Goal: Information Seeking & Learning: Understand process/instructions

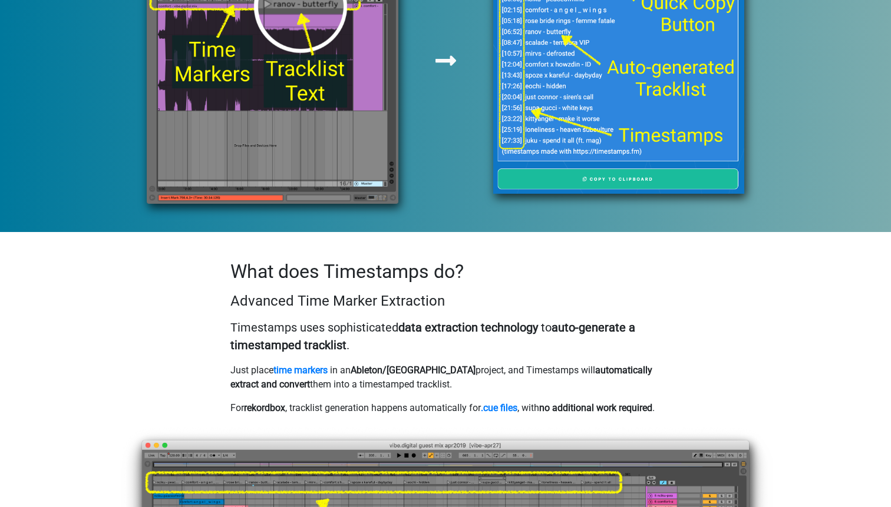
scroll to position [785, 0]
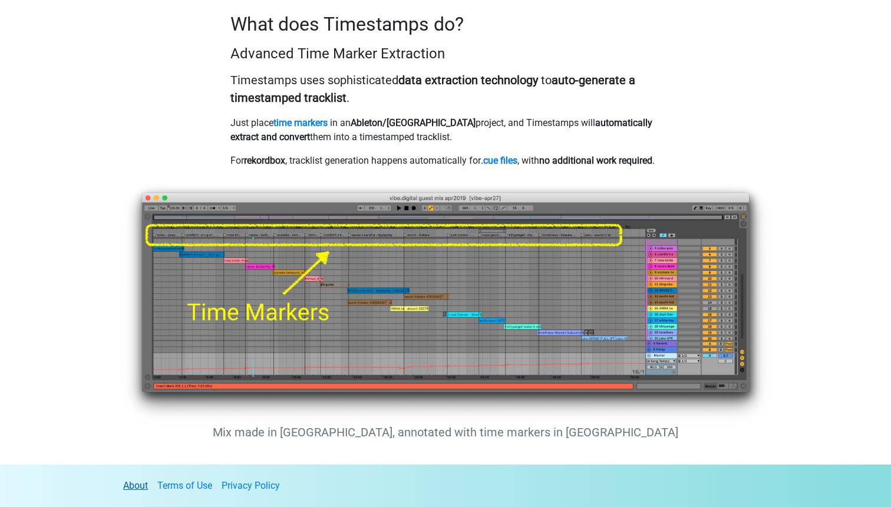
click at [138, 484] on link "About" at bounding box center [135, 485] width 25 height 11
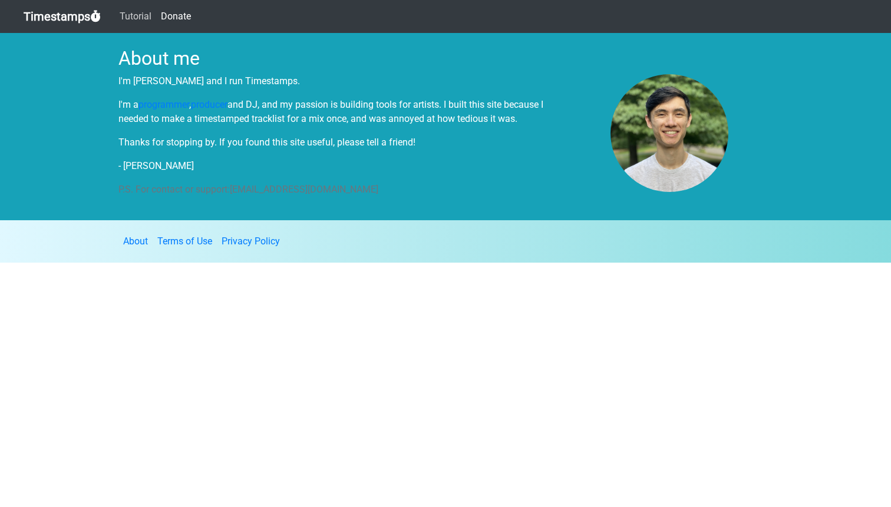
click at [144, 18] on link "Tutorial" at bounding box center [135, 17] width 41 height 24
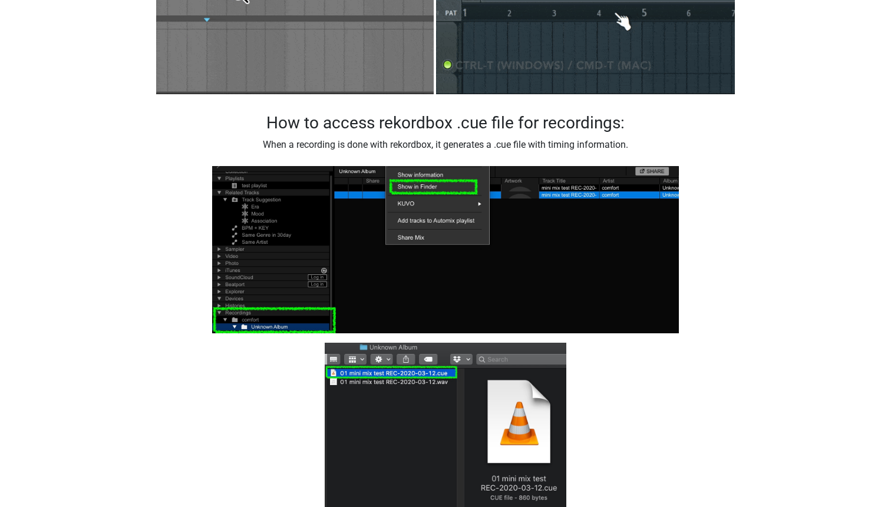
scroll to position [845, 0]
